Goal: Task Accomplishment & Management: Manage account settings

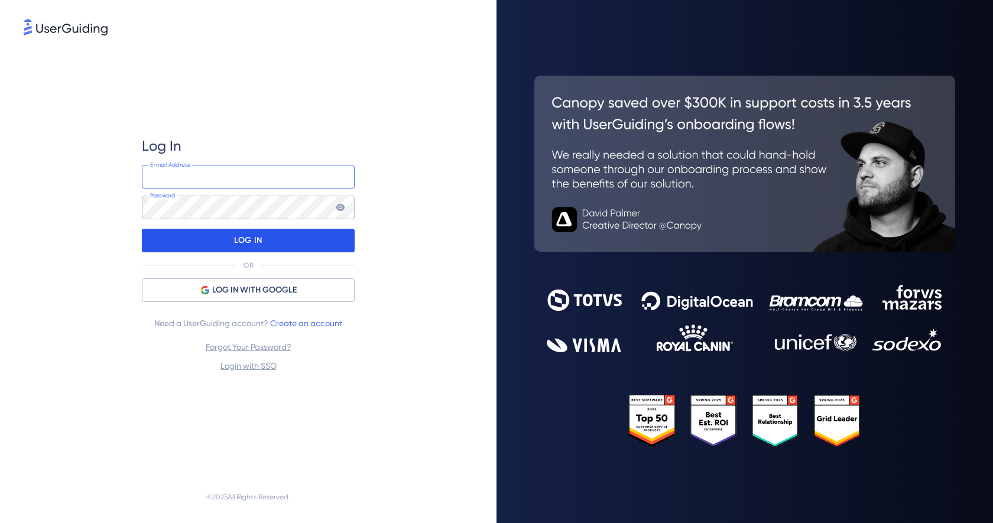
type input "[EMAIL_ADDRESS][DOMAIN_NAME]"
click at [269, 240] on div "LOG IN" at bounding box center [248, 241] width 213 height 24
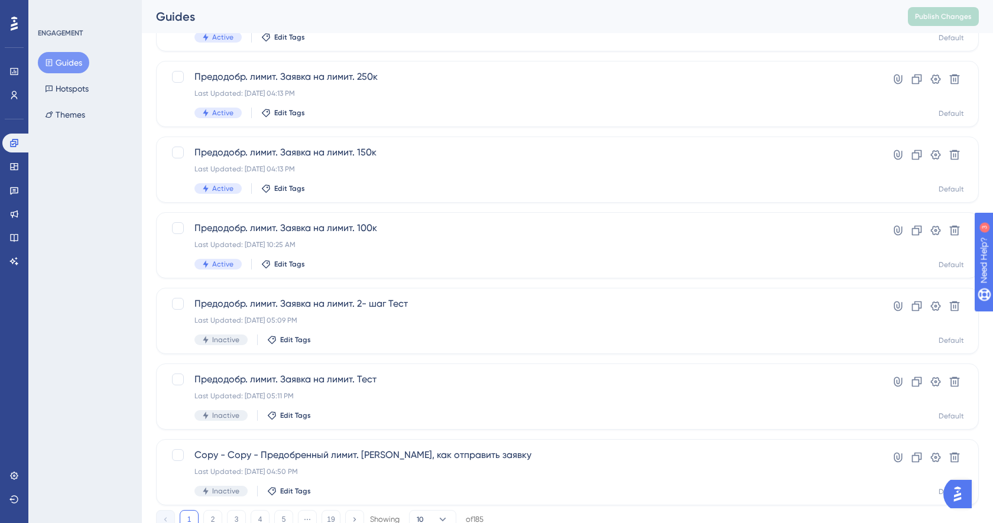
scroll to position [394, 0]
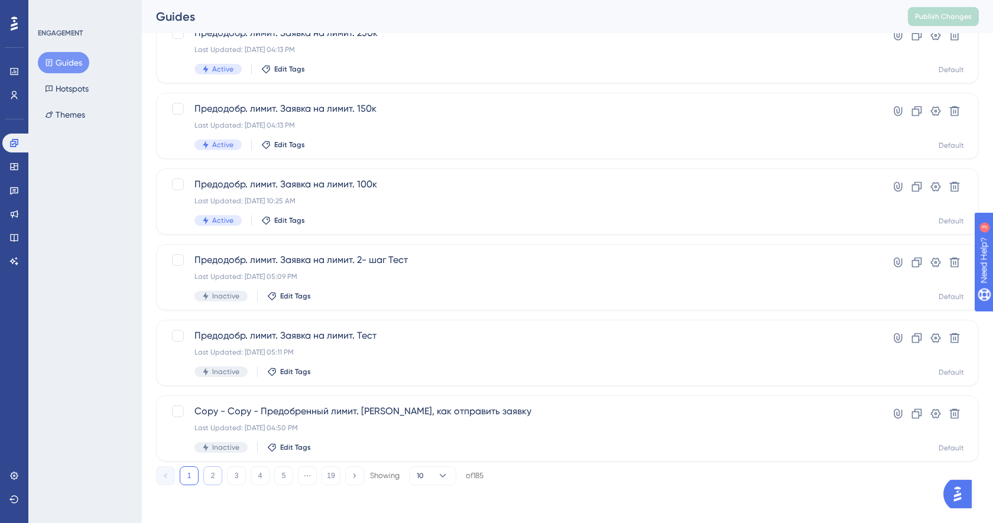
click at [216, 476] on button "2" at bounding box center [212, 475] width 19 height 19
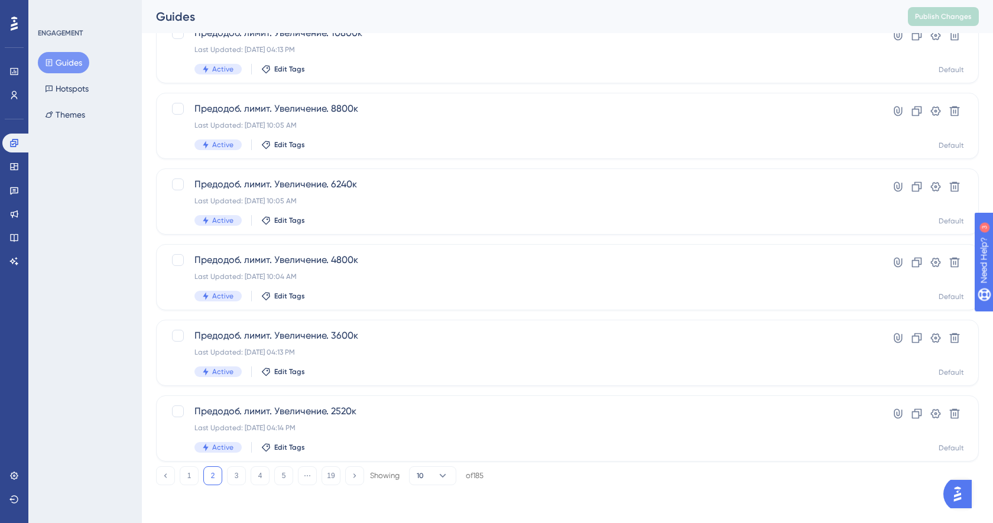
click at [235, 486] on div "Performance Users Engagement Widgets Feedback Product Updates Knowledge Base AI…" at bounding box center [567, 76] width 851 height 856
click at [235, 481] on button "3" at bounding box center [236, 475] width 19 height 19
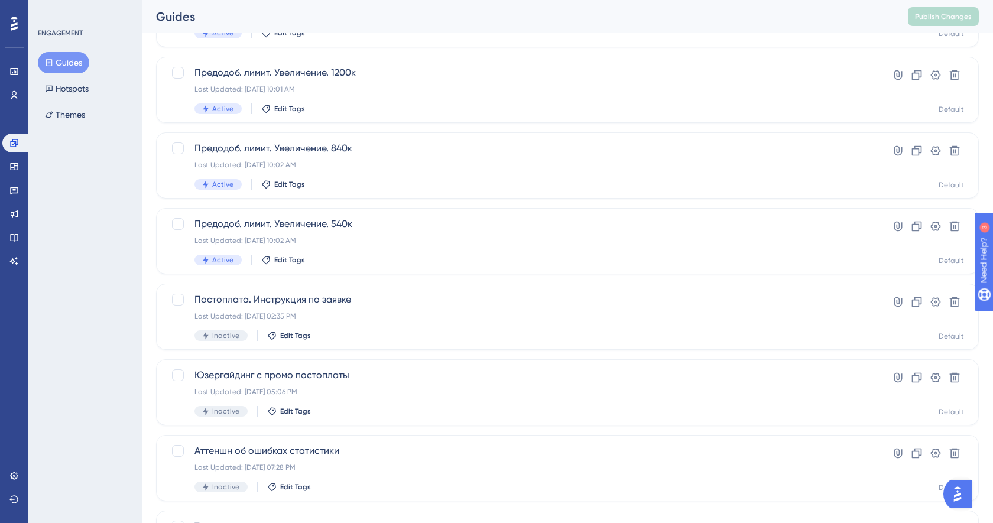
scroll to position [76, 0]
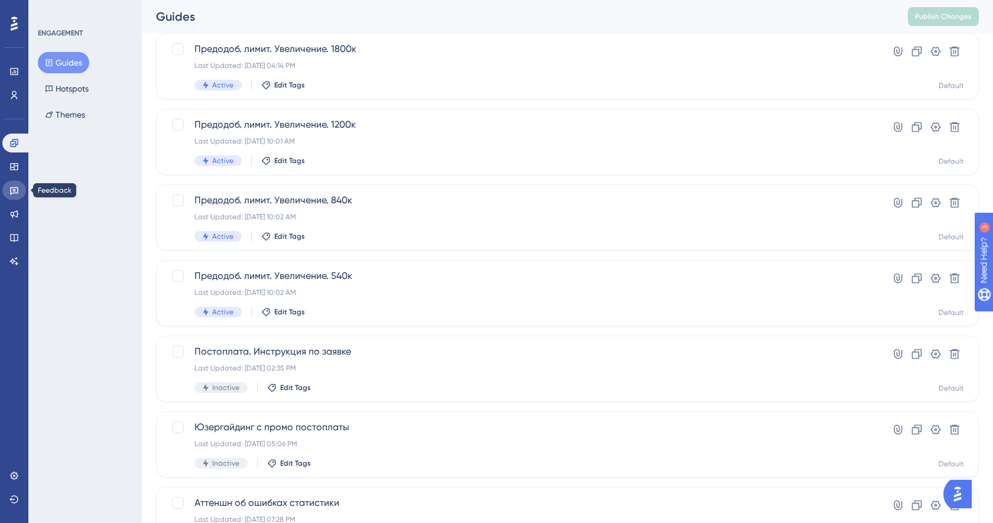
click at [12, 189] on icon at bounding box center [13, 190] width 9 height 9
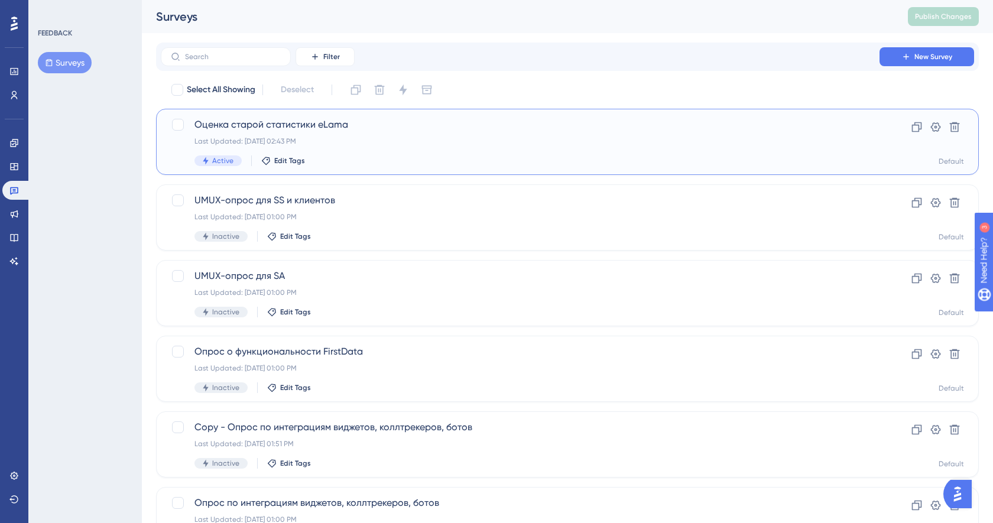
click at [349, 165] on div "Active Edit Tags" at bounding box center [519, 160] width 651 height 11
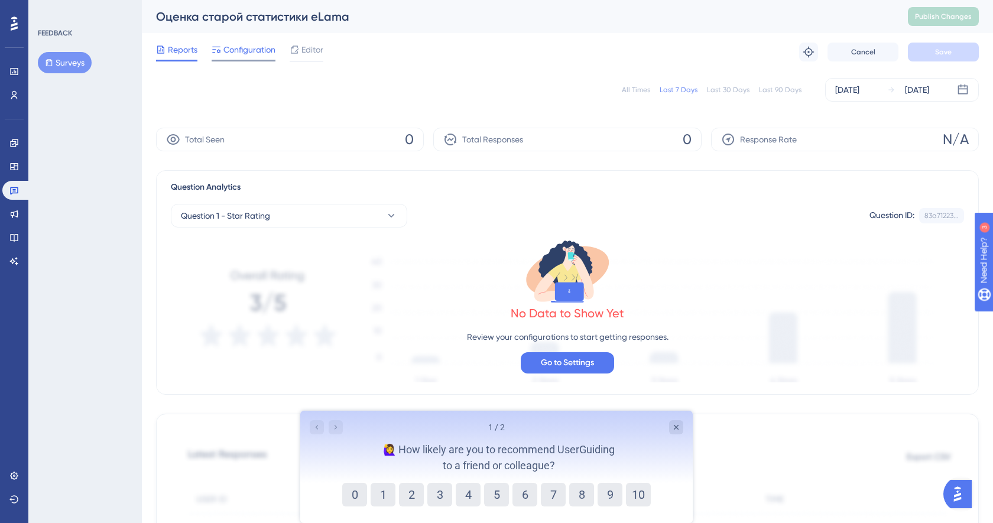
click at [265, 60] on div at bounding box center [244, 61] width 64 height 2
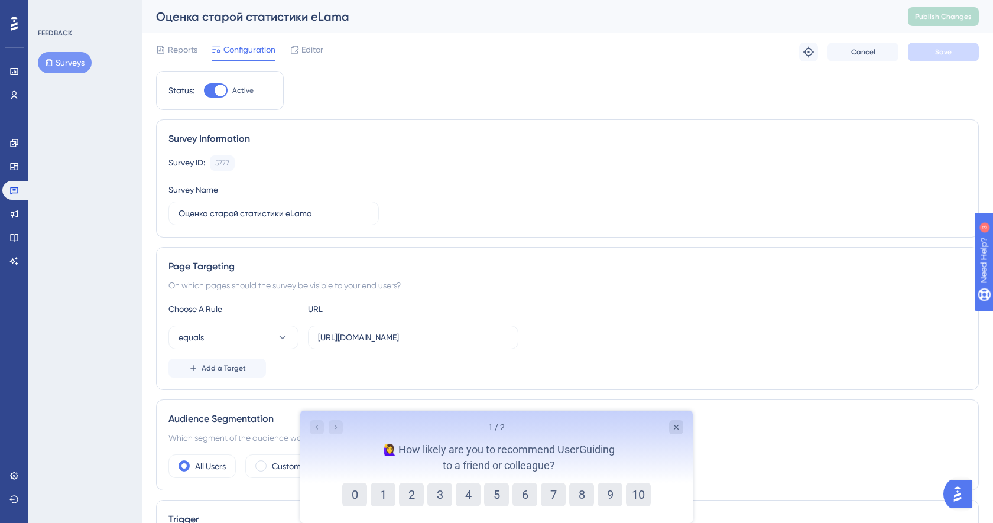
click at [215, 92] on div at bounding box center [221, 91] width 12 height 12
click at [204, 91] on input "Active" at bounding box center [203, 90] width 1 height 1
checkbox input "false"
click at [943, 53] on span "Save" at bounding box center [943, 51] width 17 height 9
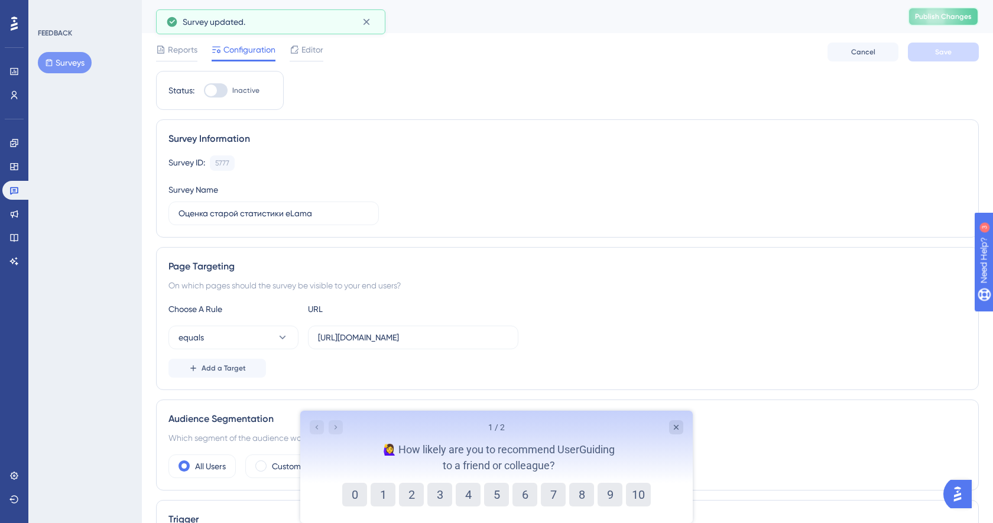
click at [945, 20] on span "Publish Changes" at bounding box center [943, 16] width 57 height 9
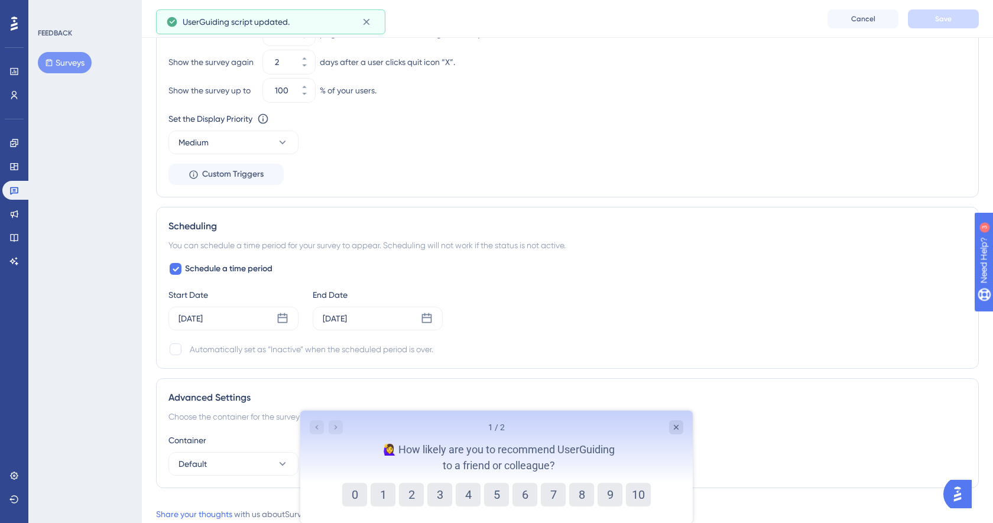
scroll to position [645, 0]
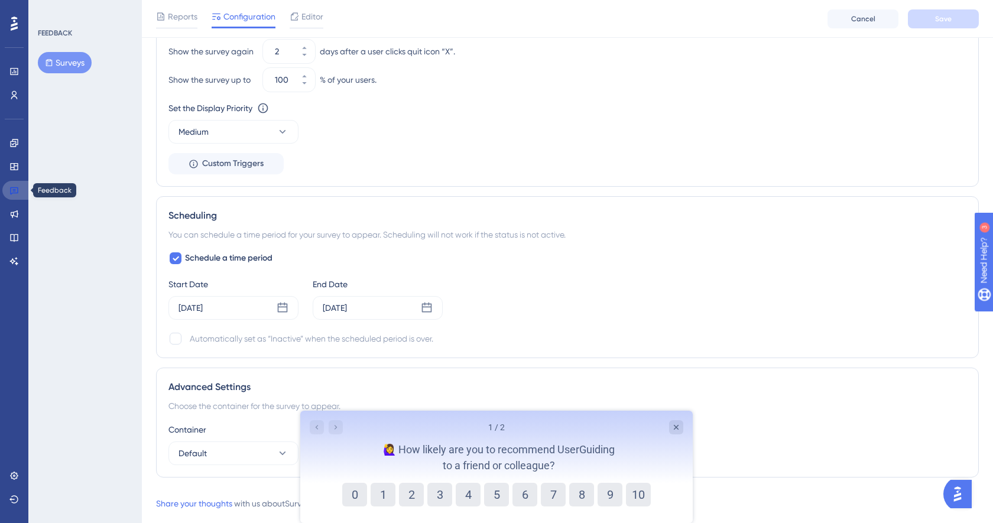
click at [30, 197] on link at bounding box center [16, 190] width 28 height 19
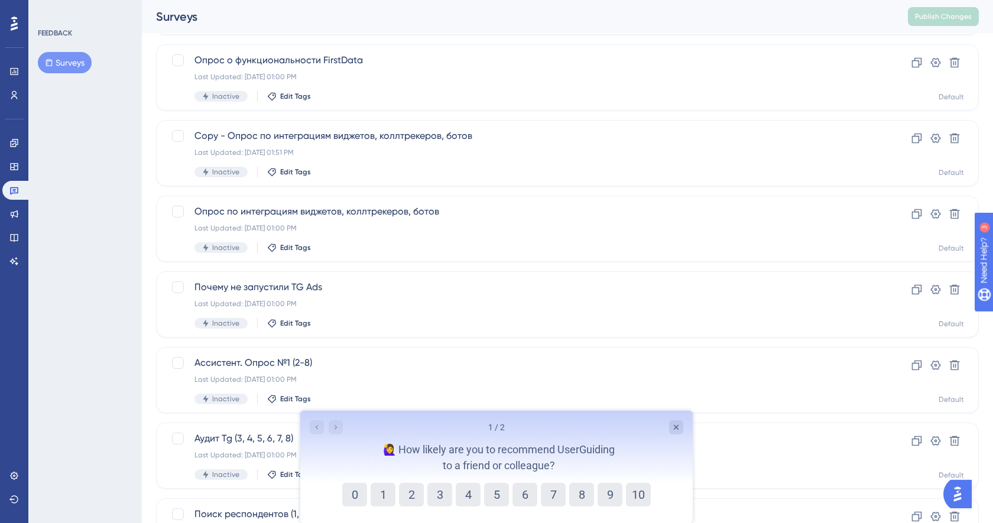
scroll to position [394, 0]
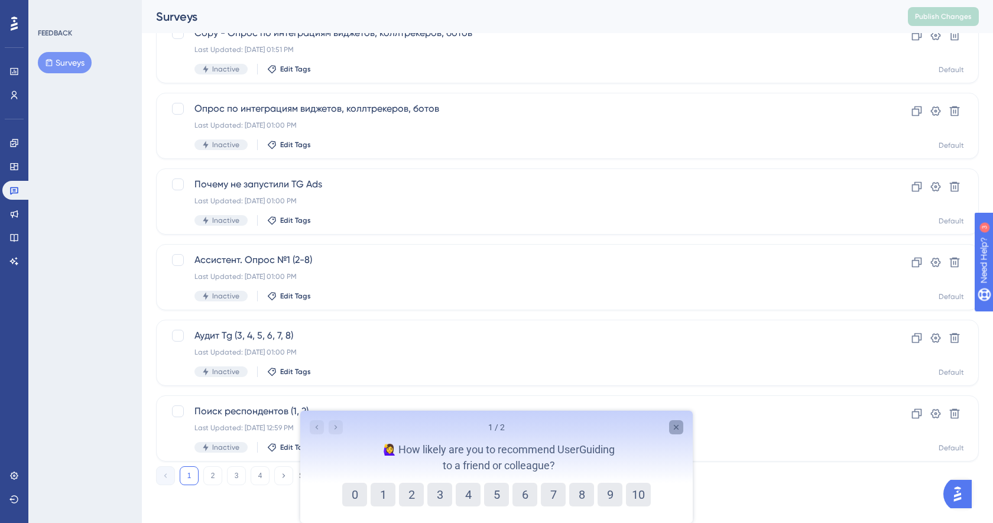
click at [674, 424] on icon "Close survey" at bounding box center [675, 427] width 9 height 9
